Goal: Information Seeking & Learning: Learn about a topic

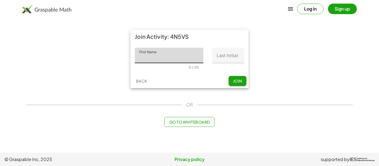
click at [164, 55] on input "First Name" at bounding box center [169, 56] width 69 height 16
click at [188, 56] on input "First Name" at bounding box center [169, 56] width 69 height 16
type input "******"
click at [237, 60] on input "Last Initial" at bounding box center [228, 56] width 32 height 16
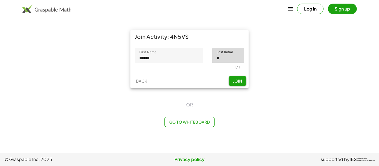
type input "*"
click at [241, 82] on span "Join" at bounding box center [237, 80] width 9 height 5
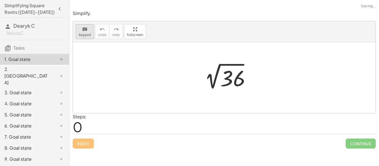
click at [83, 33] on span "keypad" at bounding box center [85, 35] width 12 height 4
click at [85, 34] on span "keypad" at bounding box center [85, 35] width 12 height 4
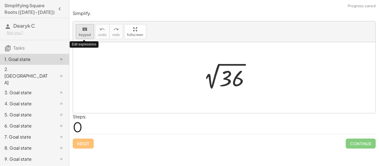
click at [84, 33] on span "keypad" at bounding box center [85, 35] width 12 height 4
click at [87, 40] on div "keyboard keypad undo [PERSON_NAME] redo fullscreen" at bounding box center [224, 31] width 302 height 21
click at [87, 34] on span "keypad" at bounding box center [85, 35] width 12 height 4
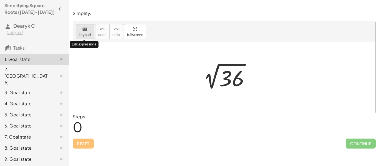
click at [87, 34] on span "keypad" at bounding box center [85, 35] width 12 height 4
click at [230, 64] on div at bounding box center [226, 78] width 61 height 28
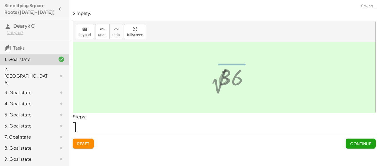
click at [230, 75] on div at bounding box center [228, 76] width 27 height 27
click at [225, 77] on div at bounding box center [225, 77] width 27 height 27
click at [359, 145] on span "Continue" at bounding box center [360, 143] width 21 height 5
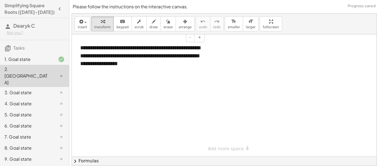
click at [168, 65] on div "**********" at bounding box center [140, 55] width 131 height 35
click at [82, 23] on icon "button" at bounding box center [80, 21] width 5 height 7
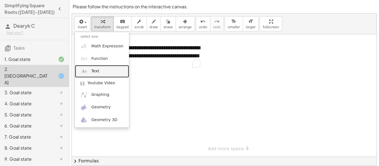
click at [92, 71] on span "Text" at bounding box center [95, 72] width 8 height 6
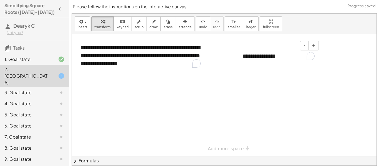
click at [260, 57] on div "**********" at bounding box center [278, 56] width 83 height 19
click at [270, 57] on div "**********" at bounding box center [278, 56] width 83 height 19
click at [273, 58] on div "**********" at bounding box center [278, 56] width 83 height 19
drag, startPoint x: 275, startPoint y: 58, endPoint x: 182, endPoint y: 49, distance: 93.3
click at [182, 49] on div "**********" at bounding box center [224, 95] width 305 height 122
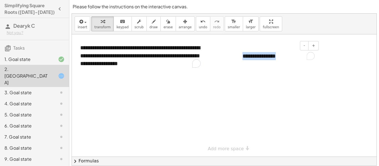
drag, startPoint x: 281, startPoint y: 52, endPoint x: 241, endPoint y: 54, distance: 39.7
click at [241, 54] on div "**********" at bounding box center [278, 56] width 83 height 19
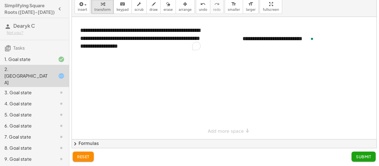
click at [367, 155] on span "Submit" at bounding box center [363, 156] width 15 height 5
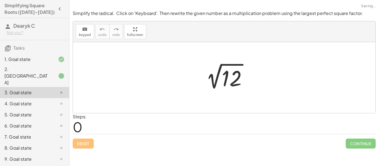
scroll to position [0, 0]
click at [82, 38] on button "keyboard keypad" at bounding box center [85, 31] width 18 height 15
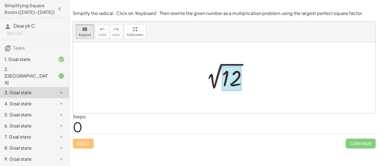
click at [225, 78] on div at bounding box center [232, 78] width 20 height 25
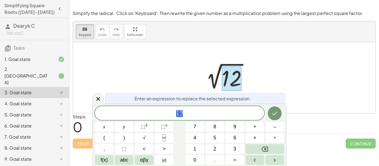
scroll to position [0, 0]
click at [183, 115] on span "1 2" at bounding box center [179, 114] width 169 height 8
click at [194, 138] on span "4" at bounding box center [194, 137] width 3 height 7
click at [249, 139] on button "×" at bounding box center [254, 138] width 19 height 10
click at [238, 150] on button "3" at bounding box center [234, 149] width 19 height 10
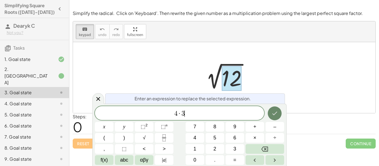
click at [275, 115] on icon "Done" at bounding box center [274, 113] width 7 height 7
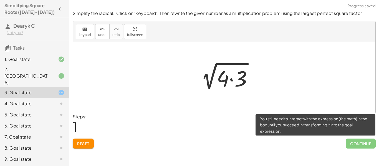
click at [366, 143] on span "Continue" at bounding box center [361, 144] width 30 height 10
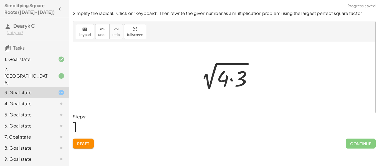
click at [232, 78] on div at bounding box center [226, 78] width 66 height 29
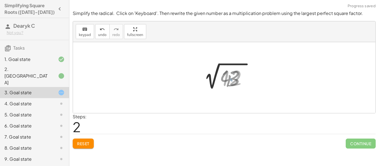
click at [230, 82] on div at bounding box center [226, 78] width 56 height 28
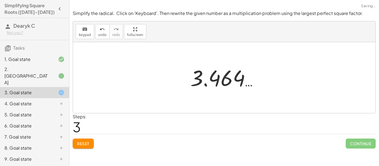
click at [211, 82] on div at bounding box center [225, 77] width 77 height 27
click at [85, 143] on span "Reset" at bounding box center [83, 143] width 12 height 5
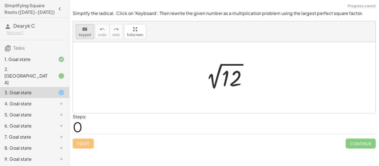
click at [91, 34] on button "keyboard keypad" at bounding box center [85, 31] width 18 height 15
click at [217, 73] on div at bounding box center [226, 78] width 56 height 28
click at [230, 78] on div at bounding box center [232, 78] width 20 height 25
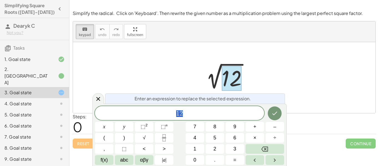
scroll to position [1, 0]
click at [274, 116] on icon "Done" at bounding box center [274, 113] width 7 height 7
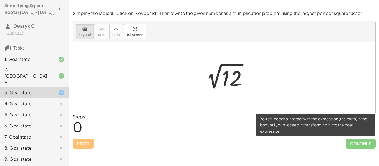
click at [369, 145] on span "Continue" at bounding box center [361, 144] width 30 height 10
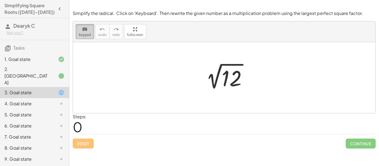
click at [87, 34] on span "keypad" at bounding box center [85, 35] width 12 height 4
click at [232, 75] on div at bounding box center [226, 78] width 56 height 28
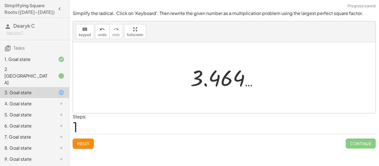
click at [225, 92] on div "2 √ 12 3.464 …" at bounding box center [224, 78] width 84 height 30
click at [225, 72] on div at bounding box center [225, 77] width 77 height 27
click at [84, 139] on button "Reset" at bounding box center [83, 144] width 21 height 10
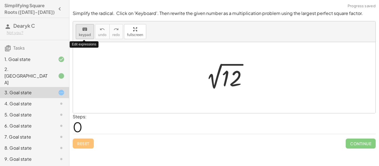
click at [87, 32] on div "keyboard" at bounding box center [85, 29] width 12 height 7
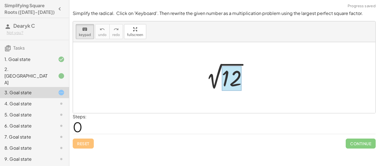
click at [233, 69] on div at bounding box center [232, 78] width 20 height 25
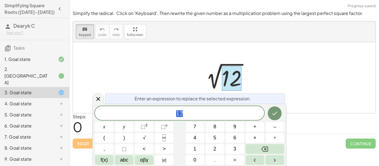
scroll to position [1, 0]
click at [206, 117] on span "1 2" at bounding box center [179, 114] width 169 height 8
click at [213, 98] on span "Enter an expression to replace the selected expression." at bounding box center [193, 98] width 116 height 7
click at [216, 113] on span at bounding box center [179, 113] width 169 height 8
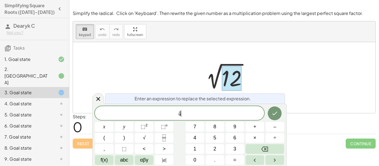
scroll to position [1, 0]
click at [258, 140] on button "×" at bounding box center [254, 138] width 19 height 10
click at [232, 150] on button "3" at bounding box center [234, 149] width 19 height 10
click at [274, 112] on icon "Done" at bounding box center [274, 113] width 7 height 7
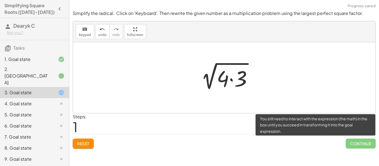
click at [363, 141] on span "Continue" at bounding box center [361, 144] width 30 height 10
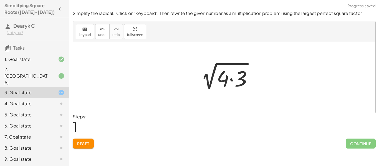
click at [231, 82] on div at bounding box center [226, 78] width 66 height 29
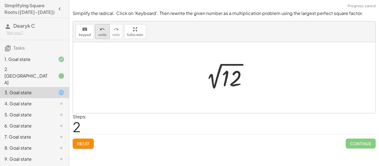
click at [103, 33] on span "undo" at bounding box center [102, 35] width 8 height 4
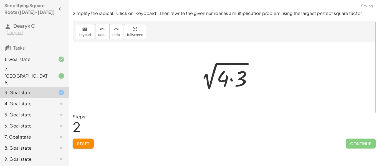
click at [86, 139] on button "Reset" at bounding box center [83, 144] width 21 height 10
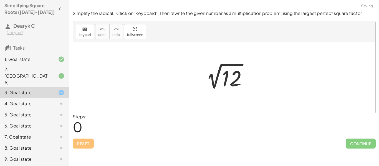
click at [16, 100] on div "4. Goal state" at bounding box center [26, 103] width 45 height 7
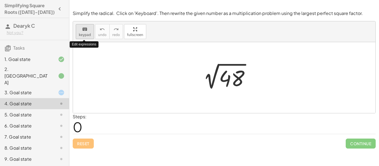
click at [88, 32] on div "keyboard" at bounding box center [85, 29] width 12 height 7
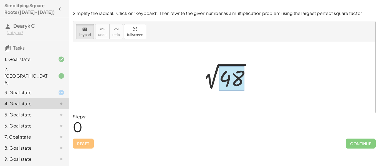
click at [224, 80] on div at bounding box center [232, 78] width 26 height 25
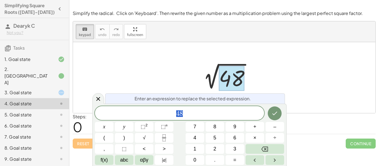
scroll to position [1, 0]
click at [210, 116] on span "4 8" at bounding box center [179, 114] width 169 height 8
click at [273, 103] on div "Enter an expression to replace the selected expression." at bounding box center [195, 98] width 180 height 10
click at [201, 137] on button "4" at bounding box center [195, 138] width 19 height 10
click at [262, 136] on button "×" at bounding box center [254, 138] width 19 height 10
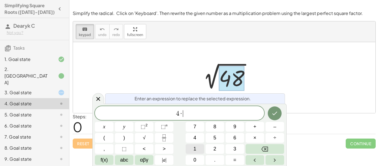
click at [198, 151] on button "1" at bounding box center [195, 149] width 19 height 10
click at [211, 150] on button "2" at bounding box center [215, 149] width 19 height 10
click at [273, 115] on icon "Done" at bounding box center [274, 114] width 5 height 4
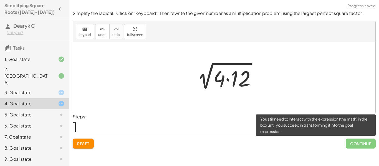
click at [370, 145] on span "Continue" at bounding box center [361, 144] width 30 height 10
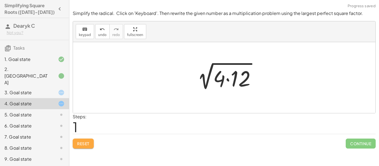
click at [87, 143] on span "Reset" at bounding box center [83, 143] width 12 height 5
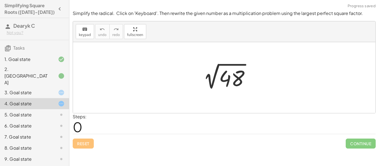
click at [50, 109] on div "3. Goal state" at bounding box center [34, 114] width 69 height 11
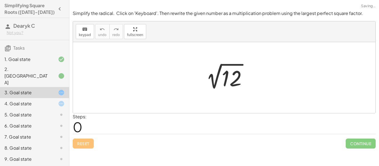
click at [52, 111] on div at bounding box center [57, 114] width 16 height 7
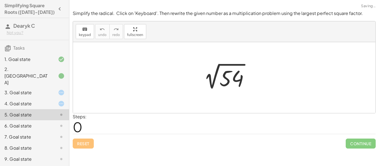
click at [49, 123] on div at bounding box center [57, 126] width 16 height 7
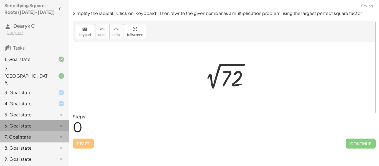
click at [54, 154] on div "7. Goal state" at bounding box center [34, 159] width 69 height 11
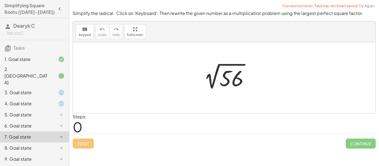
click at [51, 123] on div at bounding box center [57, 126] width 16 height 7
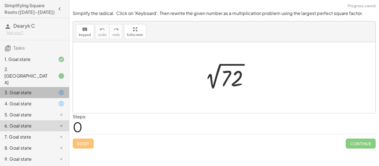
click at [33, 89] on div "3. Goal state" at bounding box center [26, 92] width 45 height 7
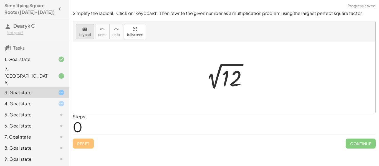
click at [83, 36] on span "keypad" at bounding box center [85, 35] width 12 height 4
click at [234, 81] on div at bounding box center [232, 78] width 20 height 25
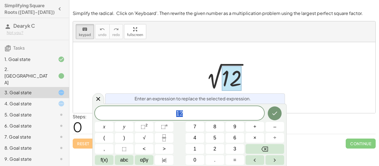
scroll to position [2, 0]
click at [199, 139] on button "4" at bounding box center [195, 138] width 19 height 10
click at [261, 138] on button "×" at bounding box center [254, 138] width 19 height 10
click at [234, 145] on span "3" at bounding box center [234, 148] width 3 height 7
click at [275, 114] on icon "Done" at bounding box center [274, 114] width 5 height 4
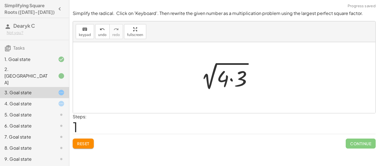
click at [226, 86] on div at bounding box center [226, 78] width 66 height 29
click at [209, 69] on div at bounding box center [226, 78] width 66 height 29
click at [86, 34] on span "keypad" at bounding box center [85, 35] width 12 height 4
drag, startPoint x: 222, startPoint y: 80, endPoint x: 213, endPoint y: 72, distance: 12.2
click at [210, 69] on div at bounding box center [209, 68] width 6 height 12
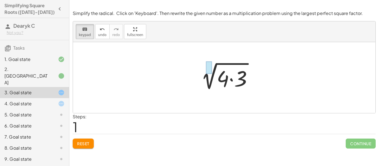
scroll to position [2, 0]
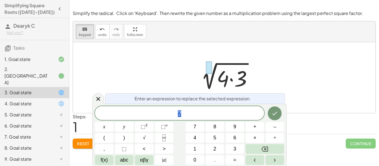
click at [309, 53] on div at bounding box center [224, 77] width 302 height 71
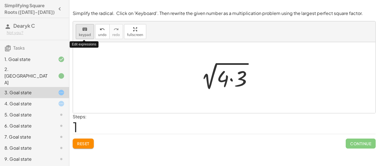
click at [90, 37] on button "keyboard keypad" at bounding box center [85, 31] width 18 height 15
click at [209, 72] on div at bounding box center [226, 78] width 66 height 29
click at [221, 78] on div at bounding box center [226, 78] width 66 height 29
click at [87, 35] on span "keypad" at bounding box center [85, 35] width 12 height 4
click at [225, 86] on div at bounding box center [223, 78] width 12 height 26
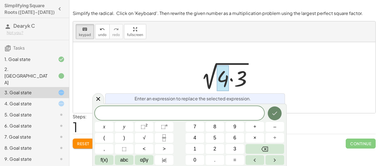
click at [276, 113] on icon "Done" at bounding box center [274, 114] width 5 height 4
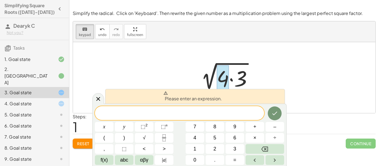
click at [308, 88] on div at bounding box center [224, 77] width 302 height 71
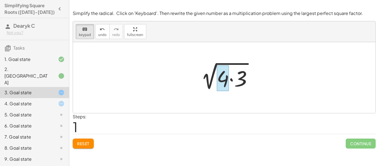
click at [223, 85] on div at bounding box center [223, 78] width 12 height 26
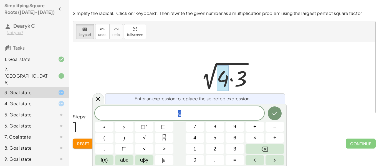
scroll to position [2, 0]
click at [273, 110] on icon "Done" at bounding box center [274, 113] width 7 height 7
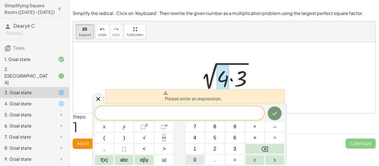
click at [195, 157] on span "0" at bounding box center [194, 159] width 3 height 7
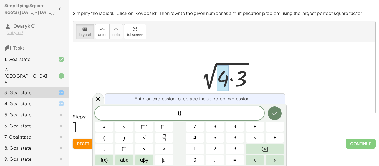
click at [275, 112] on icon "Done" at bounding box center [274, 113] width 7 height 7
click at [192, 60] on div at bounding box center [224, 77] width 302 height 71
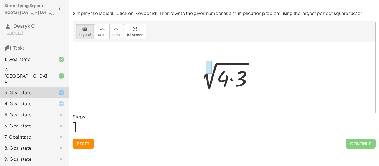
click at [210, 68] on div at bounding box center [209, 68] width 6 height 12
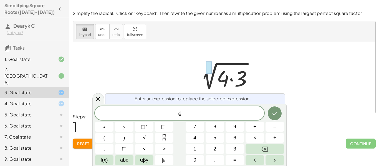
scroll to position [3, 0]
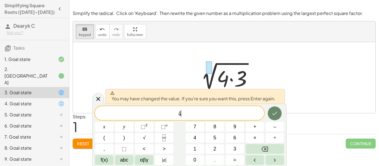
click at [273, 116] on icon "Done" at bounding box center [274, 113] width 7 height 7
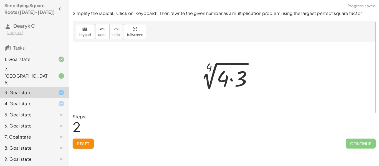
click at [210, 67] on div at bounding box center [226, 78] width 66 height 29
click at [224, 79] on div at bounding box center [226, 78] width 66 height 29
click at [206, 66] on div at bounding box center [226, 78] width 66 height 29
click at [85, 34] on span "keypad" at bounding box center [85, 35] width 12 height 4
click at [209, 67] on div at bounding box center [209, 68] width 6 height 12
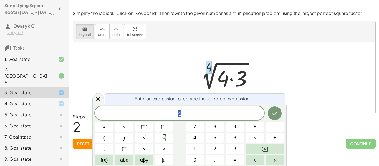
scroll to position [3, 0]
click at [277, 109] on button "Done" at bounding box center [275, 114] width 14 height 14
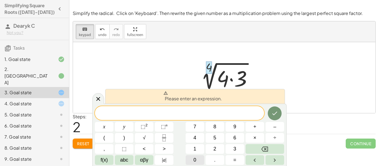
click at [198, 158] on button "0" at bounding box center [195, 160] width 19 height 10
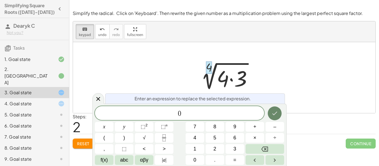
click at [277, 114] on icon "Done" at bounding box center [274, 113] width 7 height 7
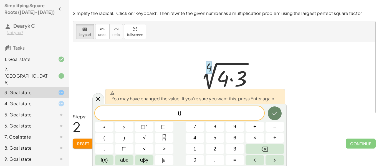
click at [277, 114] on icon "Done" at bounding box center [274, 113] width 7 height 7
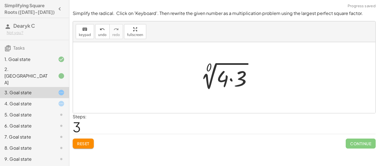
click at [81, 143] on span "Reset" at bounding box center [83, 143] width 12 height 5
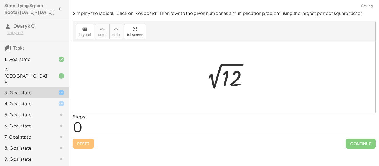
click at [92, 143] on div "Reset Continue" at bounding box center [224, 141] width 303 height 15
click at [233, 86] on div at bounding box center [226, 78] width 56 height 28
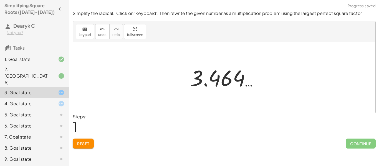
click at [82, 146] on button "Reset" at bounding box center [83, 144] width 21 height 10
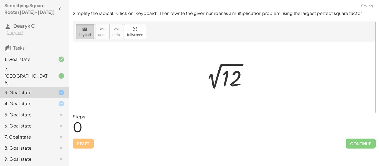
click at [89, 34] on span "keypad" at bounding box center [85, 35] width 12 height 4
click at [245, 87] on div at bounding box center [226, 78] width 56 height 28
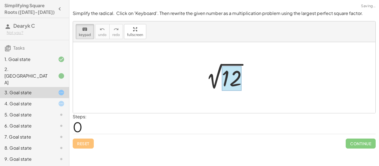
click at [227, 80] on div at bounding box center [232, 78] width 20 height 25
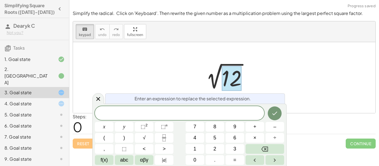
scroll to position [4, 0]
click at [252, 135] on button "×" at bounding box center [254, 138] width 19 height 10
click at [229, 148] on button "3" at bounding box center [234, 149] width 19 height 10
click at [271, 116] on button "Done" at bounding box center [275, 114] width 14 height 14
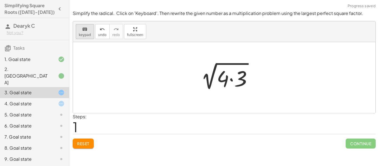
click at [89, 36] on span "keypad" at bounding box center [85, 35] width 12 height 4
drag, startPoint x: 220, startPoint y: 79, endPoint x: 203, endPoint y: 72, distance: 18.9
click at [227, 87] on div at bounding box center [223, 78] width 12 height 26
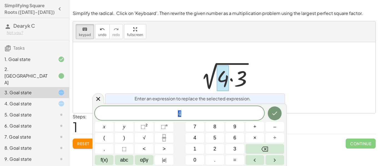
scroll to position [4, 0]
click at [187, 161] on button "0" at bounding box center [195, 160] width 19 height 10
click at [271, 116] on button "Done" at bounding box center [275, 114] width 14 height 14
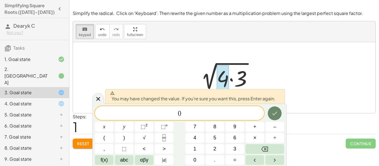
click at [277, 115] on icon "Done" at bounding box center [274, 113] width 7 height 7
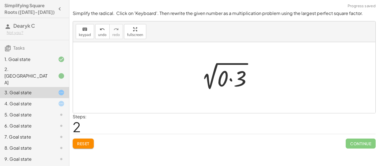
click at [212, 67] on div at bounding box center [226, 78] width 65 height 29
click at [83, 31] on icon "keyboard" at bounding box center [84, 29] width 5 height 7
click at [224, 83] on div at bounding box center [222, 78] width 11 height 26
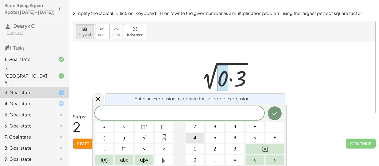
click at [191, 137] on button "4" at bounding box center [195, 138] width 19 height 10
click at [271, 114] on button "Done" at bounding box center [275, 114] width 14 height 14
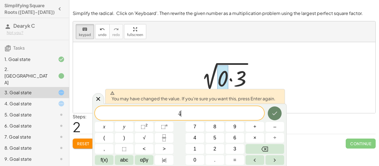
click at [277, 113] on icon "Done" at bounding box center [274, 113] width 7 height 7
click at [277, 113] on div at bounding box center [224, 77] width 302 height 71
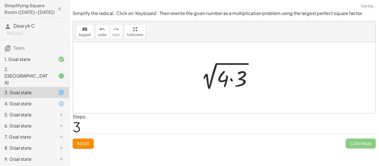
click at [277, 113] on div at bounding box center [224, 77] width 302 height 71
click at [211, 73] on div at bounding box center [226, 78] width 66 height 29
click at [83, 32] on icon "keyboard" at bounding box center [84, 29] width 5 height 7
click at [207, 64] on div at bounding box center [209, 68] width 6 height 12
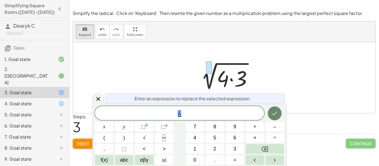
click at [273, 118] on button "Done" at bounding box center [275, 114] width 14 height 14
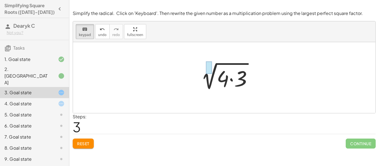
click at [211, 71] on div at bounding box center [209, 68] width 6 height 12
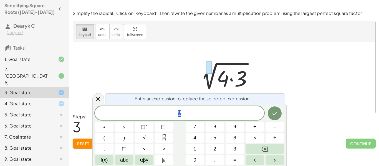
click at [211, 71] on div at bounding box center [209, 68] width 6 height 12
click at [206, 109] on div "2" at bounding box center [179, 113] width 169 height 14
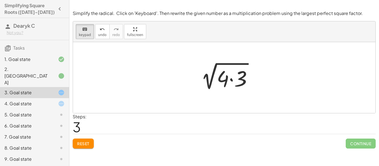
click at [265, 103] on div at bounding box center [224, 77] width 302 height 71
click at [126, 68] on div "keyboard keypad undo undo redo redo fullscreen Toggle fullscreen mode 2 √ 12 2 …" at bounding box center [224, 67] width 302 height 92
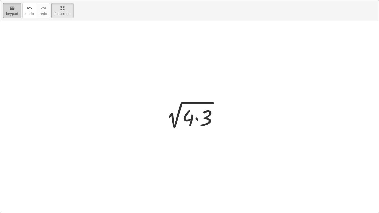
click at [6, 8] on div "keyboard" at bounding box center [12, 8] width 12 height 7
click at [176, 118] on div at bounding box center [192, 117] width 66 height 29
click at [193, 122] on div at bounding box center [192, 117] width 66 height 29
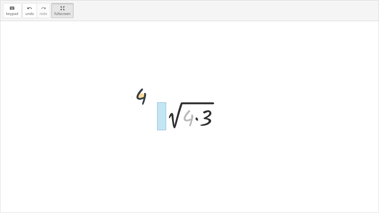
drag, startPoint x: 193, startPoint y: 122, endPoint x: 138, endPoint y: 100, distance: 59.7
click at [138, 100] on div "2 √ 12 2 √ ( · 4 · 3 ) 2 √ ( · 0 · 3 ) · 4 2 √ ( · 4 · 3 )" at bounding box center [189, 117] width 378 height 192
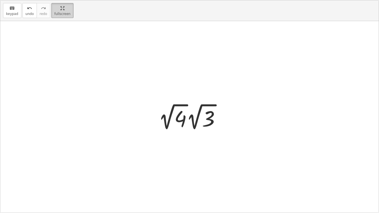
click at [53, 0] on html "**********" at bounding box center [189, 106] width 379 height 213
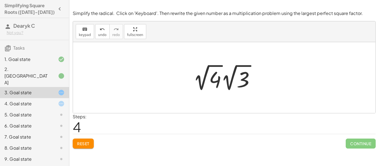
click at [204, 74] on div at bounding box center [226, 77] width 72 height 31
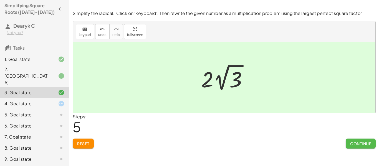
click at [349, 143] on button "Continue" at bounding box center [361, 144] width 30 height 10
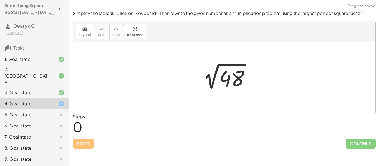
click at [237, 83] on div at bounding box center [226, 78] width 61 height 28
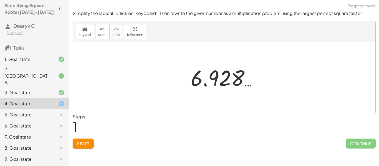
click at [80, 146] on span "Reset" at bounding box center [83, 143] width 12 height 5
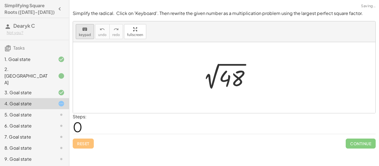
click at [81, 30] on div "keyboard" at bounding box center [85, 29] width 12 height 7
click at [226, 78] on div at bounding box center [232, 78] width 26 height 25
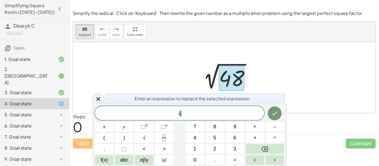
scroll to position [1, 0]
click at [250, 137] on button "×" at bounding box center [254, 138] width 19 height 10
click at [196, 150] on span "1" at bounding box center [194, 148] width 3 height 7
click at [213, 149] on span "2" at bounding box center [214, 148] width 3 height 7
click at [277, 111] on icon "Done" at bounding box center [274, 113] width 7 height 7
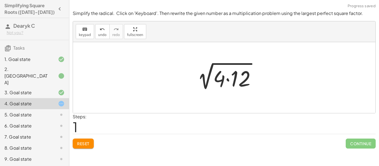
click at [221, 81] on div at bounding box center [226, 78] width 73 height 29
click at [209, 80] on div at bounding box center [226, 78] width 73 height 29
click at [84, 34] on span "keypad" at bounding box center [85, 35] width 12 height 4
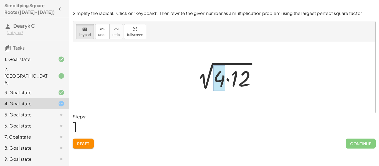
click at [218, 80] on div at bounding box center [219, 78] width 12 height 26
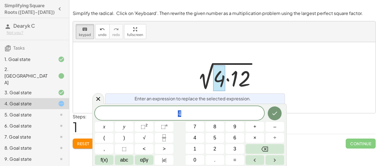
scroll to position [1, 0]
click at [275, 117] on button "Done" at bounding box center [275, 114] width 14 height 14
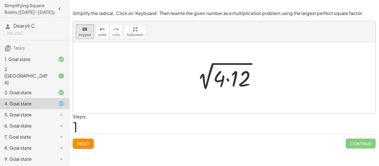
click at [80, 40] on div "keyboard keypad undo [PERSON_NAME] redo fullscreen" at bounding box center [224, 31] width 302 height 21
click at [83, 35] on span "keypad" at bounding box center [85, 35] width 12 height 4
click at [219, 79] on div at bounding box center [226, 78] width 73 height 29
click at [219, 84] on div at bounding box center [226, 78] width 73 height 29
click at [203, 79] on div at bounding box center [226, 78] width 73 height 29
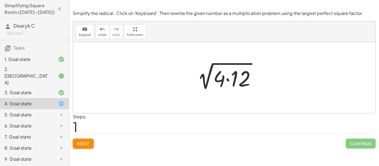
click at [229, 80] on div at bounding box center [226, 78] width 73 height 29
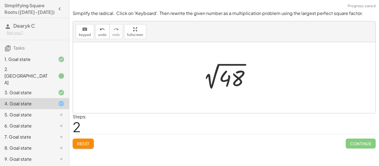
click at [237, 80] on div at bounding box center [226, 78] width 61 height 28
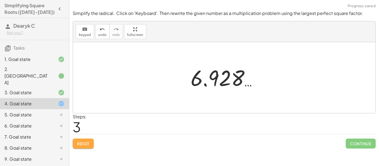
click at [76, 142] on button "Reset" at bounding box center [83, 144] width 21 height 10
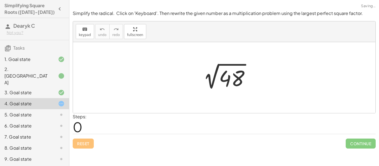
click at [233, 81] on div at bounding box center [226, 78] width 61 height 28
click at [226, 80] on div at bounding box center [226, 78] width 61 height 28
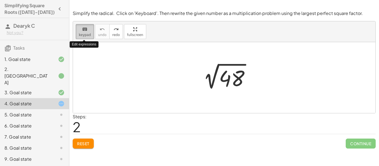
click at [83, 33] on span "keypad" at bounding box center [85, 35] width 12 height 4
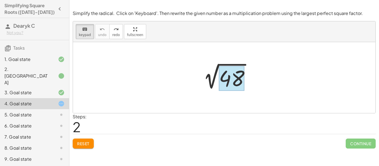
click at [236, 75] on div at bounding box center [232, 78] width 26 height 25
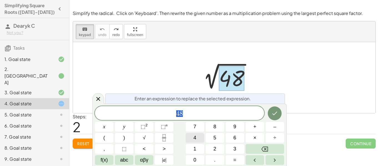
click at [199, 140] on button "4" at bounding box center [195, 138] width 19 height 10
click at [255, 138] on span "×" at bounding box center [254, 137] width 3 height 7
click at [198, 145] on button "1" at bounding box center [195, 149] width 19 height 10
click at [209, 148] on button "2" at bounding box center [215, 149] width 19 height 10
click at [273, 111] on icon "Done" at bounding box center [274, 113] width 7 height 7
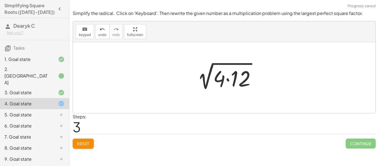
click at [220, 82] on div at bounding box center [226, 78] width 73 height 29
click at [221, 79] on div at bounding box center [226, 78] width 73 height 29
click at [228, 80] on div at bounding box center [226, 78] width 73 height 29
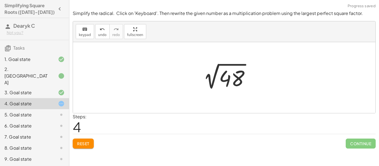
click at [236, 79] on div at bounding box center [226, 78] width 61 height 28
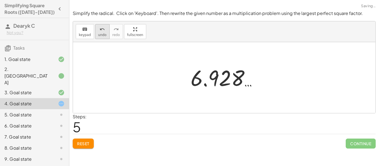
click at [102, 32] on button "undo undo" at bounding box center [102, 31] width 14 height 15
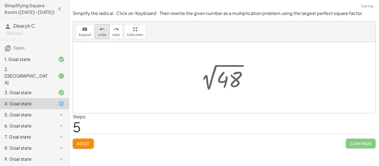
click at [102, 32] on button "undo undo" at bounding box center [102, 31] width 14 height 15
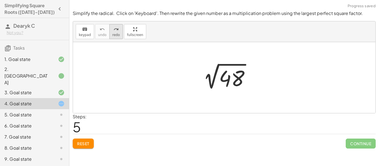
click at [116, 34] on span "redo" at bounding box center [115, 35] width 7 height 4
click at [87, 146] on button "Reset" at bounding box center [83, 144] width 21 height 10
click at [217, 80] on div at bounding box center [226, 78] width 61 height 28
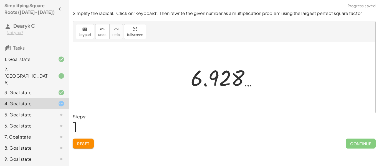
click at [84, 144] on span "Reset" at bounding box center [83, 143] width 12 height 5
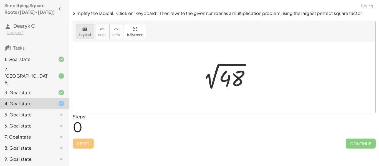
click at [85, 34] on span "keypad" at bounding box center [85, 35] width 12 height 4
click at [224, 74] on div at bounding box center [232, 78] width 26 height 25
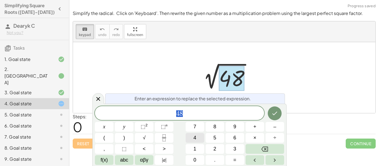
click at [198, 136] on button "4" at bounding box center [195, 138] width 19 height 10
click at [258, 135] on button "×" at bounding box center [254, 138] width 19 height 10
click at [269, 110] on button "Done" at bounding box center [275, 114] width 14 height 14
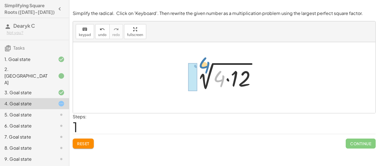
drag, startPoint x: 222, startPoint y: 82, endPoint x: 207, endPoint y: 69, distance: 20.3
click at [207, 69] on div at bounding box center [226, 78] width 73 height 29
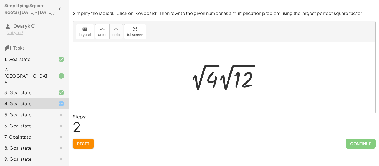
click at [209, 81] on div at bounding box center [226, 77] width 79 height 31
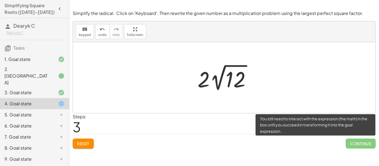
click at [365, 145] on span "Continue" at bounding box center [361, 144] width 30 height 10
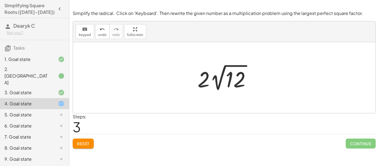
click at [206, 80] on div at bounding box center [226, 77] width 63 height 31
click at [218, 82] on div at bounding box center [226, 77] width 63 height 31
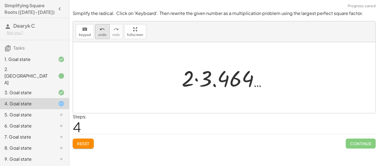
click at [97, 25] on button "undo undo" at bounding box center [102, 31] width 14 height 15
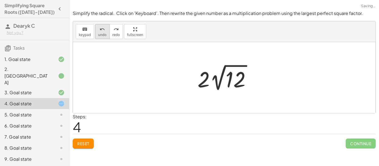
click at [103, 32] on icon "undo" at bounding box center [102, 29] width 5 height 7
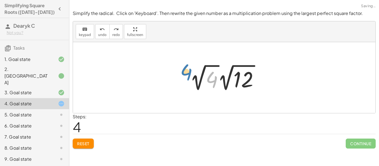
drag, startPoint x: 215, startPoint y: 79, endPoint x: 191, endPoint y: 72, distance: 25.2
click at [191, 72] on div at bounding box center [226, 77] width 79 height 31
click at [197, 82] on div at bounding box center [226, 77] width 79 height 31
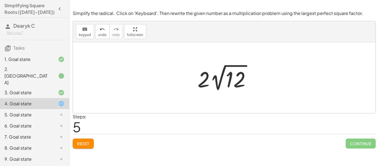
click at [227, 80] on div at bounding box center [226, 77] width 63 height 31
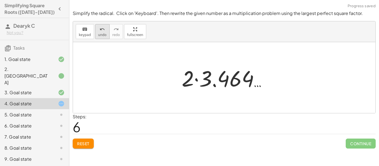
click at [104, 35] on span "undo" at bounding box center [102, 35] width 8 height 4
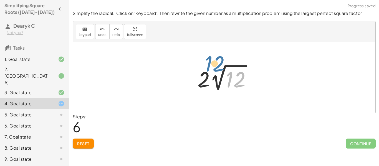
drag, startPoint x: 234, startPoint y: 87, endPoint x: 211, endPoint y: 70, distance: 28.5
click at [211, 70] on div at bounding box center [226, 77] width 63 height 31
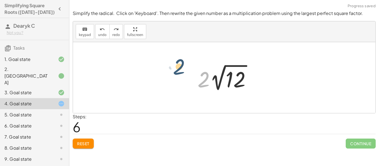
drag, startPoint x: 207, startPoint y: 79, endPoint x: 182, endPoint y: 66, distance: 27.9
click at [182, 66] on div "2 √ 48 2 √ ( · 4 · 12 ) · 2 √ 4 · 2 √ 12 · 2 · 2 · 2 √ 12" at bounding box center [224, 77] width 302 height 71
click at [97, 33] on button "undo undo" at bounding box center [102, 31] width 14 height 15
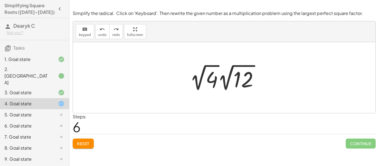
click at [209, 78] on div at bounding box center [226, 77] width 79 height 31
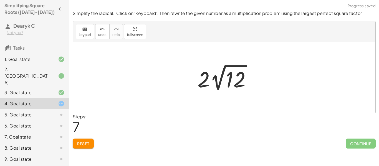
click at [207, 83] on div at bounding box center [226, 77] width 63 height 31
click at [205, 82] on div at bounding box center [226, 77] width 63 height 31
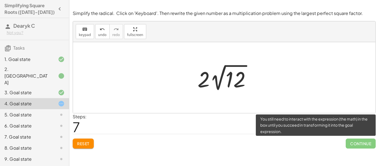
click at [369, 143] on span "Continue" at bounding box center [361, 144] width 30 height 10
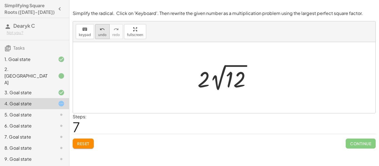
click at [98, 28] on div "undo" at bounding box center [102, 29] width 8 height 7
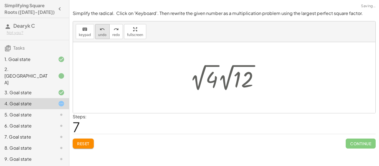
click at [98, 28] on div "undo" at bounding box center [102, 29] width 8 height 7
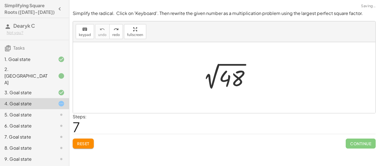
click at [83, 140] on button "Reset" at bounding box center [83, 144] width 21 height 10
click at [236, 81] on div at bounding box center [226, 78] width 61 height 28
click at [91, 28] on button "keyboard keypad" at bounding box center [85, 31] width 18 height 15
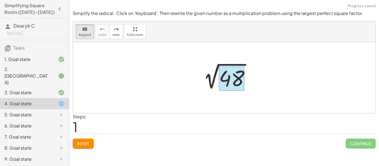
click at [241, 79] on div at bounding box center [232, 78] width 26 height 25
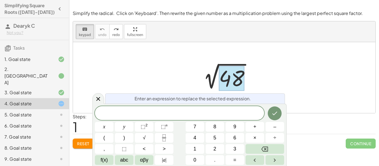
scroll to position [2, 0]
click at [257, 138] on button "×" at bounding box center [254, 138] width 19 height 10
click at [189, 135] on button "4" at bounding box center [195, 138] width 19 height 10
click at [216, 125] on span "8" at bounding box center [214, 126] width 3 height 7
click at [279, 118] on button "Done" at bounding box center [275, 114] width 14 height 14
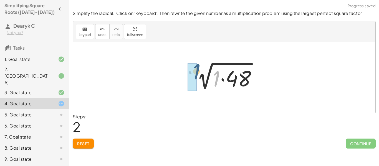
drag, startPoint x: 217, startPoint y: 82, endPoint x: 196, endPoint y: 74, distance: 22.9
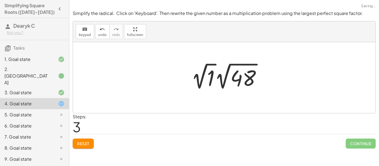
click at [211, 82] on div at bounding box center [228, 76] width 80 height 31
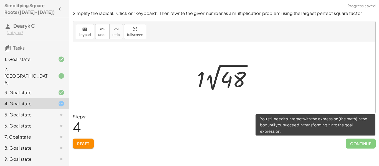
click at [359, 141] on span "Continue" at bounding box center [361, 144] width 30 height 10
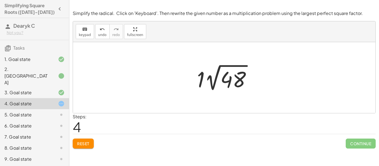
click at [230, 83] on div at bounding box center [226, 77] width 64 height 31
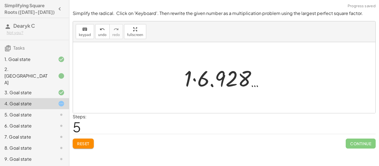
click at [221, 82] on div at bounding box center [226, 78] width 90 height 29
click at [221, 82] on div at bounding box center [226, 77] width 77 height 27
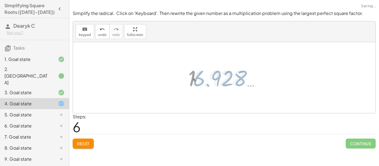
click at [221, 82] on div at bounding box center [226, 77] width 77 height 27
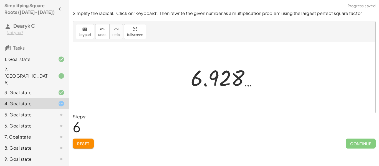
click at [92, 139] on button "Reset" at bounding box center [83, 144] width 21 height 10
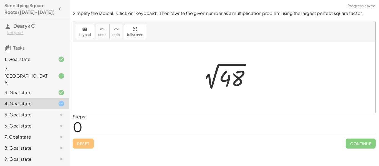
click at [39, 111] on div "5. Goal state" at bounding box center [26, 114] width 45 height 7
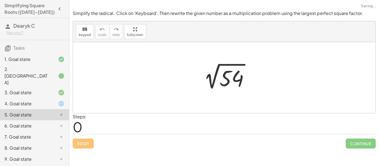
click at [237, 79] on div at bounding box center [226, 78] width 60 height 28
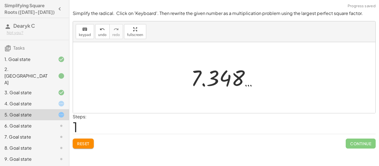
click at [0, 0] on div "Simplify the radical. Click on 'Keyboard'. Then rewrite the given number as a m…" at bounding box center [0, 0] width 0 height 0
click at [83, 145] on span "Reset" at bounding box center [83, 143] width 12 height 5
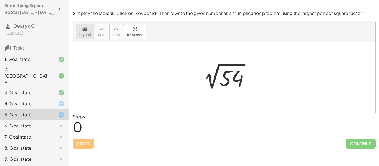
click at [83, 34] on span "keypad" at bounding box center [85, 35] width 12 height 4
click at [233, 78] on div at bounding box center [231, 78] width 24 height 25
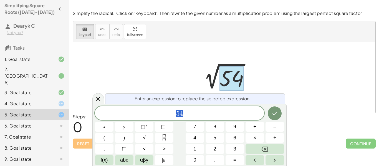
scroll to position [3, 0]
click at [236, 130] on span "9" at bounding box center [234, 126] width 3 height 7
click at [257, 139] on button "×" at bounding box center [254, 138] width 19 height 10
click at [239, 138] on button "6" at bounding box center [234, 138] width 19 height 10
click at [272, 113] on icon "Done" at bounding box center [274, 113] width 7 height 7
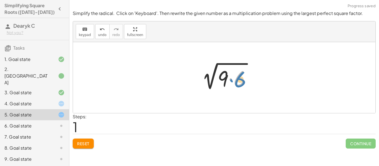
click at [229, 82] on div at bounding box center [226, 78] width 64 height 29
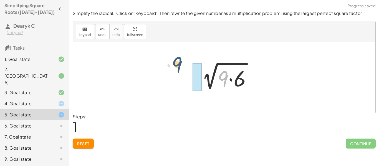
drag, startPoint x: 223, startPoint y: 80, endPoint x: 179, endPoint y: 68, distance: 45.6
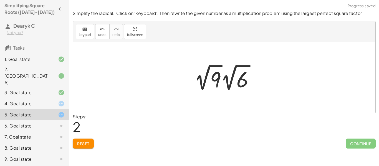
click at [218, 78] on div at bounding box center [226, 77] width 70 height 31
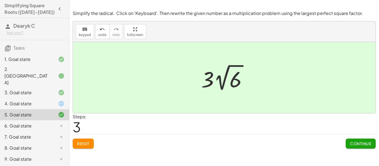
click at [48, 123] on div "6. Goal state" at bounding box center [26, 126] width 45 height 7
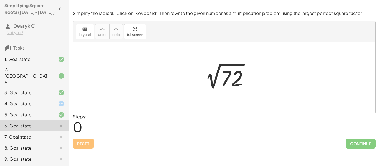
click at [225, 82] on div at bounding box center [226, 78] width 58 height 28
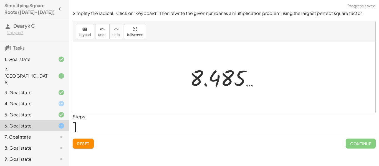
click at [80, 144] on span "Reset" at bounding box center [83, 143] width 12 height 5
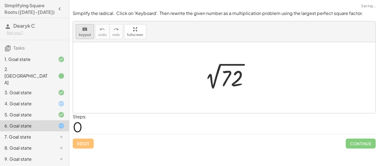
click at [81, 31] on div "keyboard" at bounding box center [85, 29] width 12 height 7
click at [224, 76] on div at bounding box center [232, 78] width 22 height 25
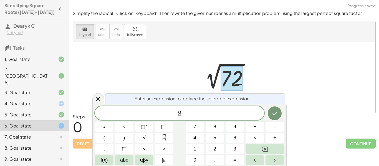
scroll to position [3, 0]
click at [258, 137] on button "×" at bounding box center [254, 138] width 19 height 10
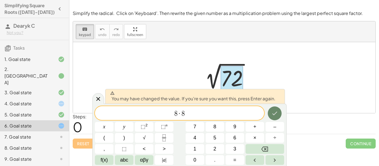
click at [277, 113] on icon "Done" at bounding box center [274, 113] width 7 height 7
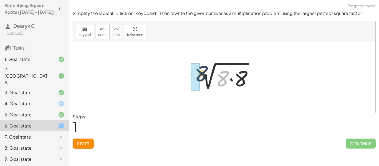
drag, startPoint x: 221, startPoint y: 80, endPoint x: 200, endPoint y: 75, distance: 21.6
click at [200, 75] on div at bounding box center [226, 78] width 68 height 29
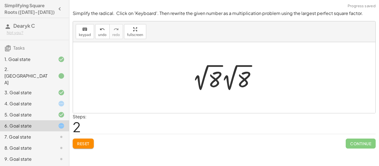
click at [217, 79] on div at bounding box center [226, 77] width 74 height 31
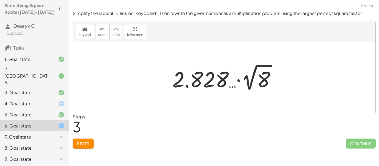
click at [208, 81] on div at bounding box center [225, 77] width 113 height 31
click at [99, 33] on span "undo" at bounding box center [102, 35] width 8 height 4
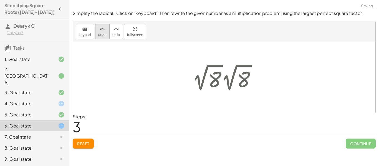
click at [99, 33] on span "undo" at bounding box center [102, 35] width 8 height 4
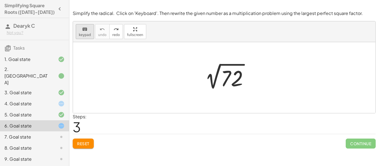
click at [85, 27] on icon "keyboard" at bounding box center [84, 29] width 5 height 7
click at [228, 72] on div at bounding box center [232, 78] width 22 height 25
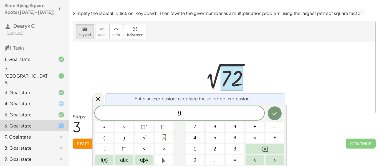
scroll to position [4, 0]
click at [255, 141] on span "×" at bounding box center [254, 137] width 3 height 7
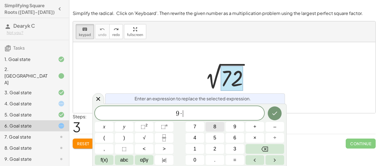
click at [216, 126] on button "8" at bounding box center [215, 127] width 19 height 10
click at [271, 116] on icon "Done" at bounding box center [274, 113] width 7 height 7
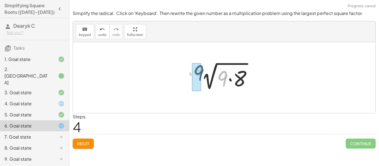
drag, startPoint x: 227, startPoint y: 83, endPoint x: 202, endPoint y: 77, distance: 25.7
click at [202, 77] on div at bounding box center [226, 78] width 65 height 29
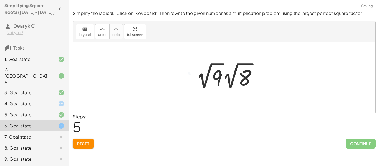
click at [219, 81] on div at bounding box center [228, 76] width 71 height 31
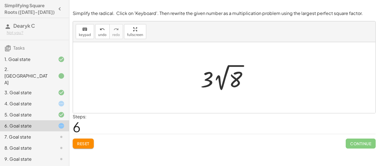
click at [210, 82] on div at bounding box center [226, 77] width 57 height 31
click at [98, 34] on span "undo" at bounding box center [102, 35] width 8 height 4
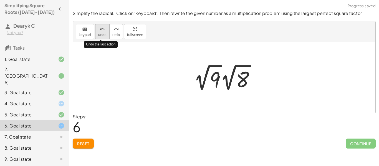
click at [98, 34] on span "undo" at bounding box center [102, 35] width 8 height 4
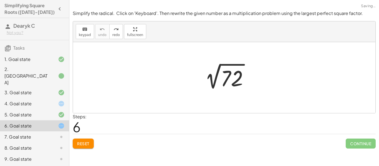
click at [89, 145] on span "Reset" at bounding box center [83, 143] width 12 height 5
click at [234, 80] on div at bounding box center [226, 78] width 58 height 28
click at [88, 31] on div "keyboard" at bounding box center [85, 29] width 12 height 7
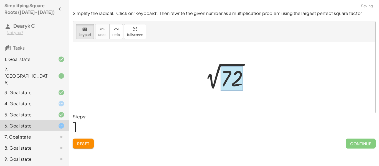
click at [229, 84] on div at bounding box center [232, 78] width 22 height 25
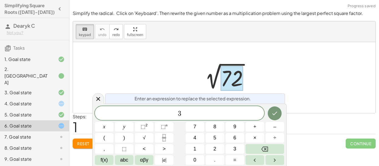
scroll to position [6, 0]
click at [257, 139] on button "×" at bounding box center [254, 138] width 19 height 10
click at [270, 116] on button "Done" at bounding box center [275, 114] width 14 height 14
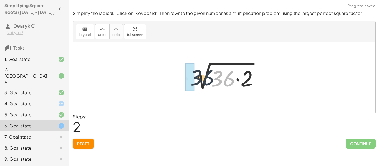
drag, startPoint x: 226, startPoint y: 79, endPoint x: 203, endPoint y: 78, distance: 23.3
click at [203, 78] on div at bounding box center [226, 78] width 78 height 29
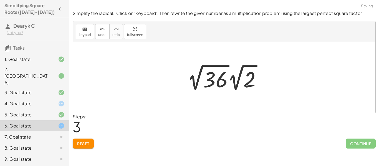
click at [219, 82] on div at bounding box center [226, 77] width 84 height 31
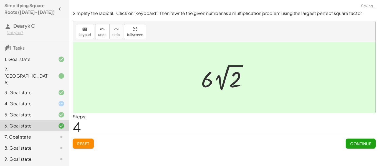
click at [370, 143] on span "Continue" at bounding box center [360, 143] width 21 height 5
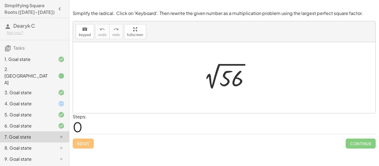
click at [236, 77] on div at bounding box center [226, 78] width 60 height 28
click at [221, 77] on div at bounding box center [226, 78] width 60 height 28
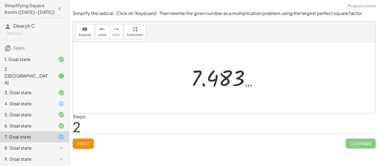
click at [89, 144] on span "Reset" at bounding box center [83, 143] width 12 height 5
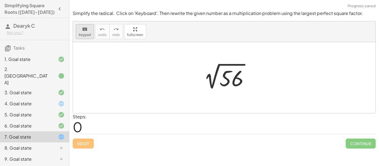
click at [91, 34] on button "keyboard keypad" at bounding box center [85, 31] width 18 height 15
click at [225, 84] on div at bounding box center [231, 78] width 24 height 25
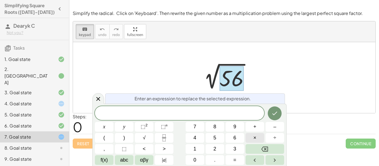
scroll to position [6, 0]
click at [259, 138] on button "×" at bounding box center [254, 138] width 19 height 10
click at [199, 149] on button "1" at bounding box center [195, 149] width 19 height 10
click at [229, 140] on button "6" at bounding box center [234, 138] width 19 height 10
click at [274, 117] on button "Done" at bounding box center [275, 114] width 14 height 14
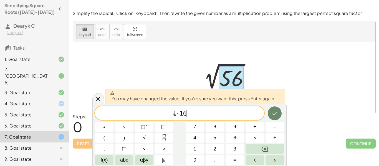
click at [277, 113] on icon "Done" at bounding box center [274, 113] width 7 height 7
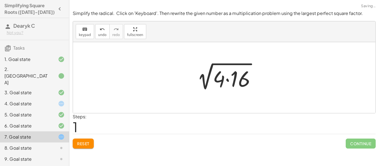
click at [277, 113] on div "Steps: 1" at bounding box center [224, 123] width 303 height 21
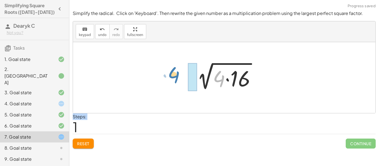
drag, startPoint x: 224, startPoint y: 84, endPoint x: 186, endPoint y: 83, distance: 37.2
click at [186, 83] on div "2 √ 56 · 4 2 √ ( · 4 · 16 )" at bounding box center [224, 77] width 80 height 31
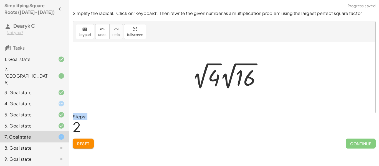
click at [208, 85] on div at bounding box center [228, 76] width 79 height 31
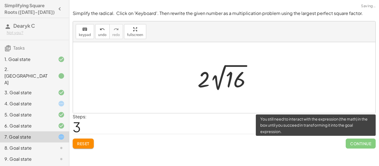
click at [371, 146] on span "Continue" at bounding box center [361, 144] width 30 height 10
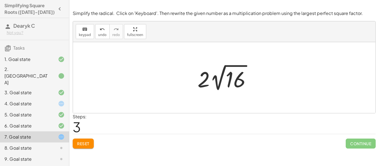
click at [231, 81] on div at bounding box center [226, 77] width 63 height 31
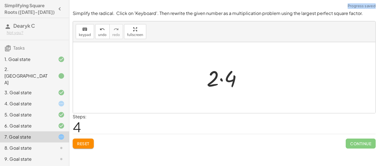
click at [77, 146] on button "Reset" at bounding box center [83, 144] width 21 height 10
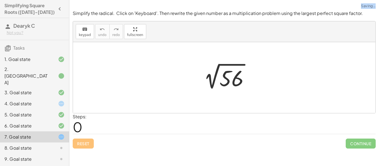
click at [222, 89] on div at bounding box center [226, 78] width 60 height 28
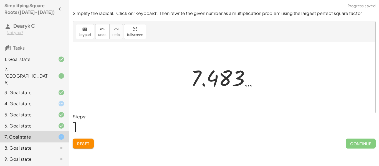
click at [94, 140] on div "Reset Continue" at bounding box center [224, 141] width 303 height 15
click at [91, 141] on button "Reset" at bounding box center [83, 144] width 21 height 10
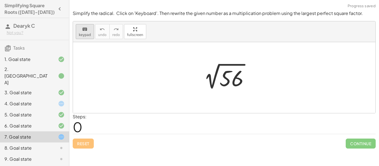
click at [85, 29] on icon "keyboard" at bounding box center [84, 29] width 5 height 7
click at [227, 71] on div at bounding box center [231, 78] width 24 height 25
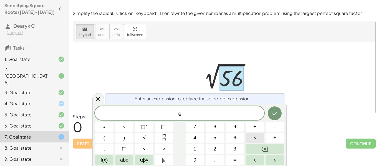
click at [258, 133] on button "×" at bounding box center [254, 138] width 19 height 10
click at [191, 150] on button "1" at bounding box center [195, 149] width 19 height 10
click at [230, 140] on button "6" at bounding box center [234, 138] width 19 height 10
click at [278, 111] on button "Done" at bounding box center [275, 114] width 14 height 14
click at [276, 112] on icon "Done" at bounding box center [274, 113] width 7 height 7
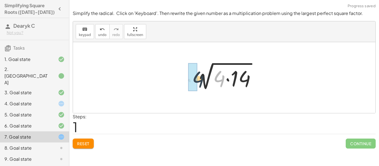
drag, startPoint x: 222, startPoint y: 80, endPoint x: 200, endPoint y: 80, distance: 21.4
click at [200, 80] on div at bounding box center [226, 78] width 73 height 29
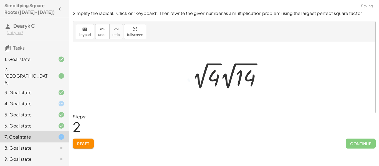
click at [213, 82] on div at bounding box center [228, 76] width 79 height 31
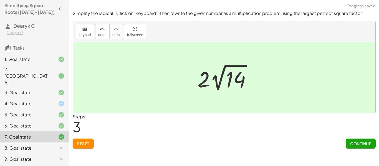
click at [352, 142] on span "Continue" at bounding box center [360, 143] width 21 height 5
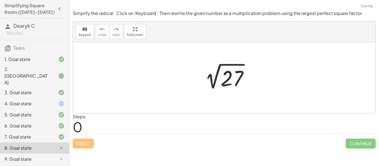
click at [222, 80] on div at bounding box center [226, 78] width 58 height 28
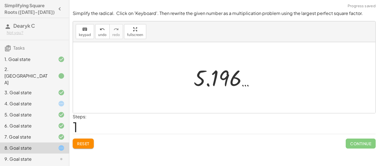
click at [83, 140] on button "Reset" at bounding box center [83, 144] width 21 height 10
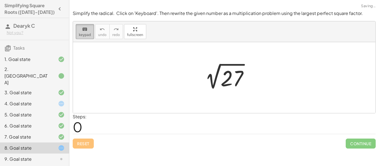
click at [82, 37] on span "keypad" at bounding box center [85, 35] width 12 height 4
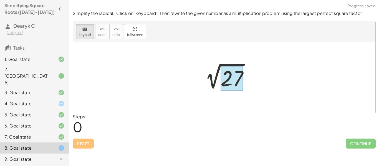
click at [237, 78] on div at bounding box center [232, 78] width 22 height 25
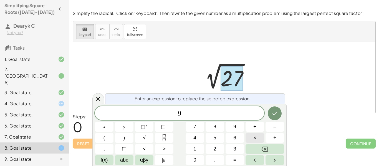
click at [255, 142] on button "×" at bounding box center [254, 138] width 19 height 10
click at [237, 152] on button "3" at bounding box center [234, 149] width 19 height 10
click at [273, 117] on button "Done" at bounding box center [275, 114] width 14 height 14
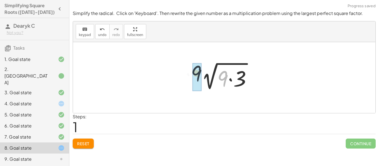
drag, startPoint x: 224, startPoint y: 81, endPoint x: 196, endPoint y: 75, distance: 28.8
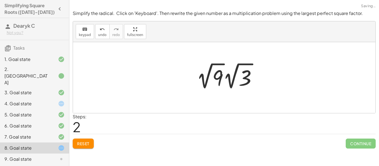
click at [219, 83] on div at bounding box center [229, 76] width 70 height 31
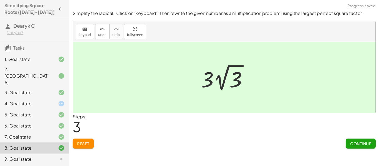
click at [358, 141] on button "Continue" at bounding box center [361, 144] width 30 height 10
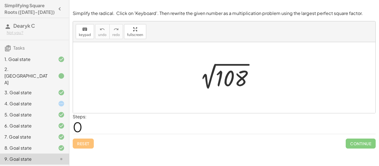
click at [237, 82] on div at bounding box center [226, 78] width 68 height 28
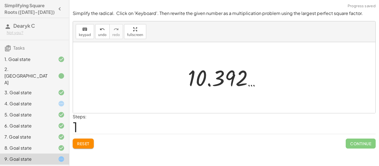
click at [88, 146] on span "Reset" at bounding box center [83, 143] width 12 height 5
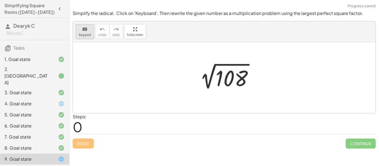
click at [85, 32] on icon "keyboard" at bounding box center [84, 29] width 5 height 7
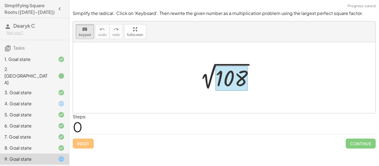
click at [227, 74] on div at bounding box center [232, 78] width 32 height 25
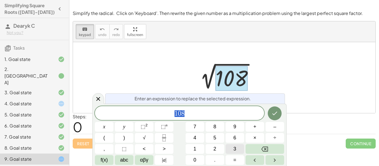
click at [231, 149] on button "3" at bounding box center [234, 149] width 19 height 10
click at [232, 140] on button "6" at bounding box center [234, 138] width 19 height 10
click at [257, 142] on button "×" at bounding box center [254, 138] width 19 height 10
click at [239, 149] on button "3" at bounding box center [234, 149] width 19 height 10
click at [274, 111] on icon "Done" at bounding box center [274, 113] width 7 height 7
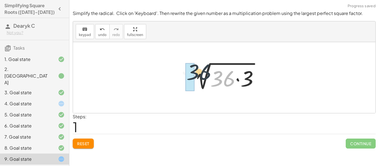
drag, startPoint x: 227, startPoint y: 85, endPoint x: 200, endPoint y: 78, distance: 27.8
click at [200, 78] on div at bounding box center [226, 78] width 79 height 29
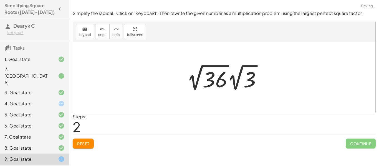
click at [222, 81] on div at bounding box center [226, 77] width 84 height 31
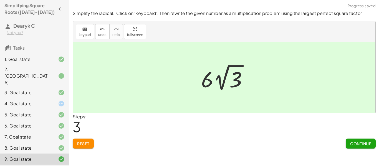
click at [369, 145] on span "Continue" at bounding box center [360, 143] width 21 height 5
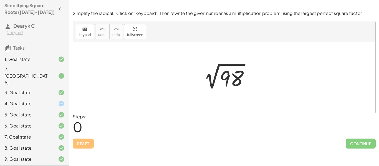
click at [58, 100] on icon at bounding box center [61, 103] width 7 height 7
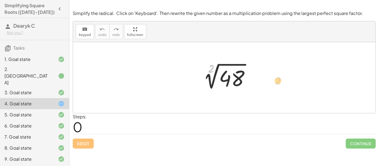
drag, startPoint x: 201, startPoint y: 73, endPoint x: 271, endPoint y: 86, distance: 71.0
click at [271, 86] on div "2 2 √ 48" at bounding box center [224, 77] width 302 height 71
click at [80, 33] on span "keypad" at bounding box center [85, 35] width 12 height 4
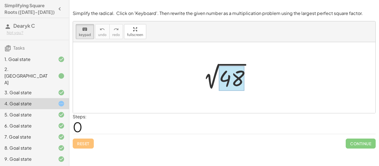
click at [224, 67] on div at bounding box center [232, 78] width 26 height 25
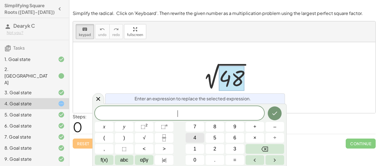
click at [196, 138] on button "4" at bounding box center [195, 138] width 19 height 10
click at [259, 136] on button "×" at bounding box center [254, 138] width 19 height 10
click at [200, 146] on button "1" at bounding box center [195, 149] width 19 height 10
click at [233, 139] on span "6" at bounding box center [234, 137] width 3 height 7
click at [277, 112] on icon "Done" at bounding box center [274, 113] width 7 height 7
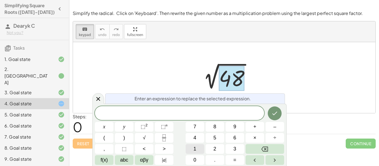
click at [194, 149] on span "1" at bounding box center [194, 148] width 3 height 7
click at [196, 148] on button "1" at bounding box center [195, 149] width 19 height 10
click at [254, 151] on button "Backspace" at bounding box center [264, 149] width 39 height 10
click at [241, 137] on button "6" at bounding box center [234, 138] width 19 height 10
click at [248, 138] on button "×" at bounding box center [254, 138] width 19 height 10
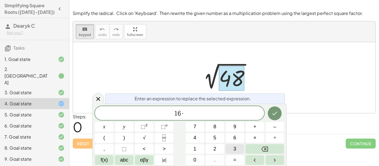
click at [231, 148] on button "3" at bounding box center [234, 149] width 19 height 10
click at [274, 113] on icon "Done" at bounding box center [274, 113] width 7 height 7
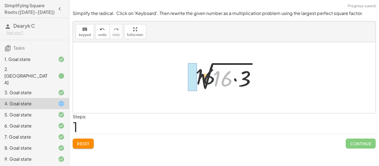
drag, startPoint x: 229, startPoint y: 80, endPoint x: 200, endPoint y: 77, distance: 29.0
click at [200, 77] on div at bounding box center [226, 78] width 74 height 29
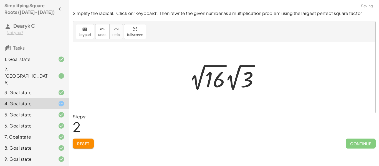
click at [216, 81] on div at bounding box center [225, 77] width 79 height 31
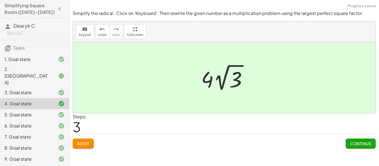
click at [360, 144] on span "Continue" at bounding box center [360, 143] width 21 height 5
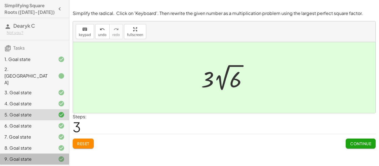
click at [25, 154] on div "9. Goal state" at bounding box center [34, 159] width 69 height 11
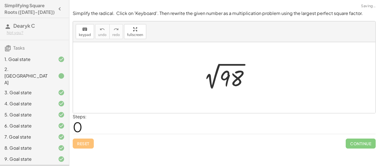
scroll to position [1, 0]
click at [230, 74] on div at bounding box center [226, 78] width 60 height 28
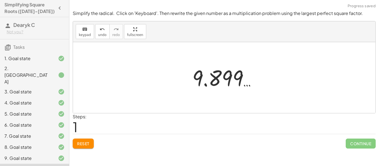
click at [89, 141] on span "Reset" at bounding box center [83, 143] width 12 height 5
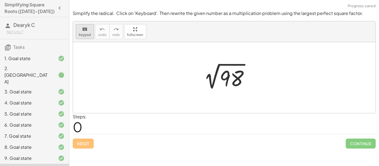
click at [90, 32] on button "keyboard keypad" at bounding box center [85, 31] width 18 height 15
click at [81, 30] on div "keyboard" at bounding box center [85, 29] width 12 height 7
click at [87, 33] on span "keypad" at bounding box center [85, 35] width 12 height 4
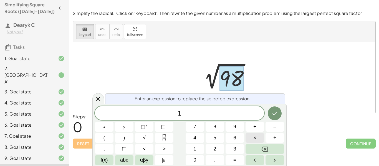
click at [263, 140] on button "×" at bounding box center [254, 138] width 19 height 10
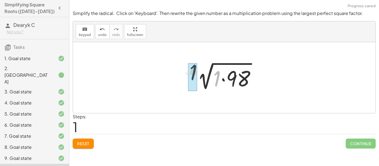
drag, startPoint x: 217, startPoint y: 86, endPoint x: 193, endPoint y: 80, distance: 24.9
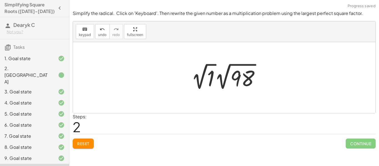
click at [212, 81] on div at bounding box center [227, 76] width 78 height 31
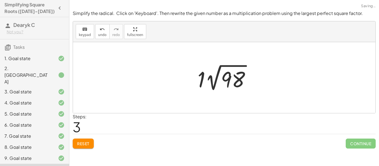
click at [89, 143] on span "Reset" at bounding box center [83, 143] width 12 height 5
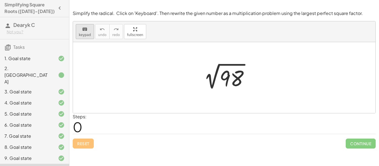
click at [80, 36] on span "keypad" at bounding box center [85, 35] width 12 height 4
click at [240, 77] on div at bounding box center [231, 78] width 24 height 25
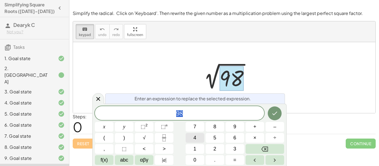
click at [200, 137] on button "4" at bounding box center [195, 138] width 19 height 10
click at [229, 125] on button "9" at bounding box center [234, 127] width 19 height 10
click at [254, 137] on span "×" at bounding box center [254, 137] width 3 height 7
click at [212, 146] on button "2" at bounding box center [215, 149] width 19 height 10
click at [113, 122] on div at bounding box center [104, 127] width 19 height 10
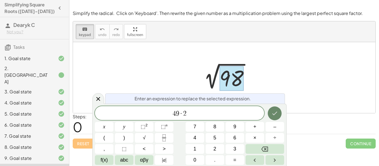
click at [272, 111] on icon "Done" at bounding box center [274, 113] width 7 height 7
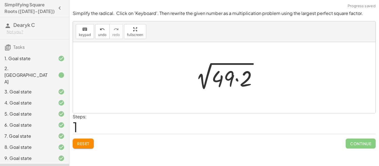
drag, startPoint x: 223, startPoint y: 78, endPoint x: 210, endPoint y: 77, distance: 13.6
click at [210, 77] on div at bounding box center [226, 78] width 76 height 29
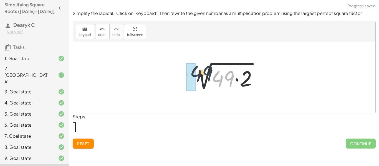
drag, startPoint x: 218, startPoint y: 81, endPoint x: 195, endPoint y: 75, distance: 23.4
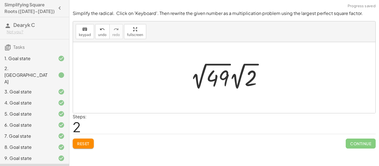
click at [222, 80] on div at bounding box center [228, 76] width 82 height 31
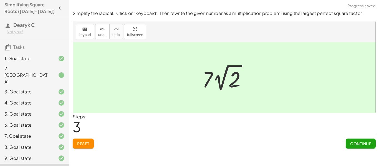
click at [359, 142] on span "Continue" at bounding box center [360, 143] width 21 height 5
